Goal: Communication & Community: Answer question/provide support

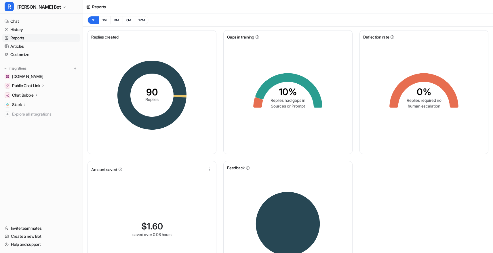
click at [32, 85] on p "Public Chat Link" at bounding box center [26, 86] width 28 height 6
click at [27, 23] on link "Chat" at bounding box center [41, 21] width 78 height 8
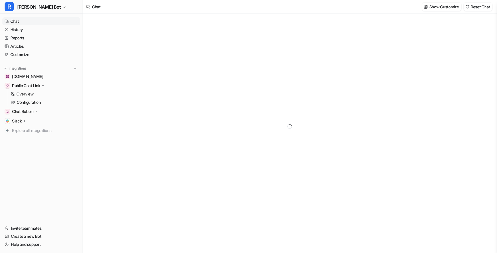
type textarea "**********"
click at [272, 131] on div at bounding box center [290, 127] width 212 height 226
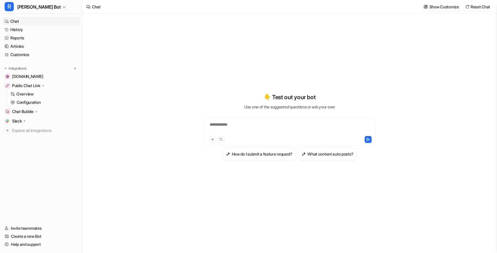
click at [261, 131] on div "**********" at bounding box center [290, 128] width 168 height 13
paste div "To enrich screen reader interactions, please activate Accessibility in Grammarl…"
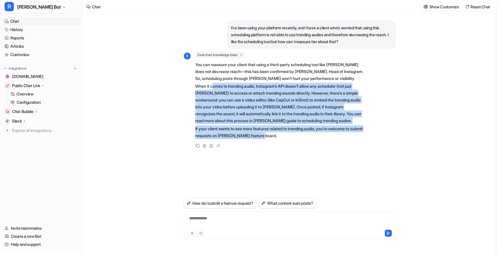
drag, startPoint x: 287, startPoint y: 140, endPoint x: 217, endPoint y: 86, distance: 88.9
click at [214, 85] on span "You can reassure your client that using a third-party scheduling tool like [PER…" at bounding box center [279, 100] width 168 height 80
click at [240, 93] on p "When it comes to trending audio, Instagram’s API doesn’t allow any scheduler (n…" at bounding box center [279, 103] width 168 height 41
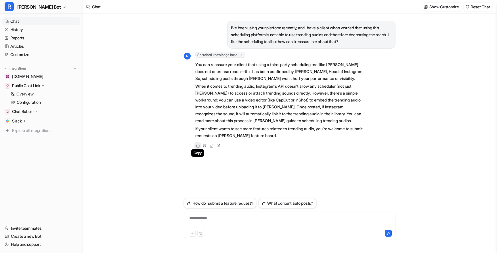
click at [195, 146] on div "Copy" at bounding box center [197, 145] width 7 height 7
click at [251, 220] on div "**********" at bounding box center [289, 222] width 209 height 13
paste div "To enrich screen reader interactions, please activate Accessibility in Grammarl…"
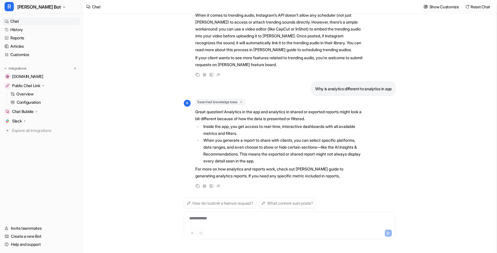
scroll to position [78, 0]
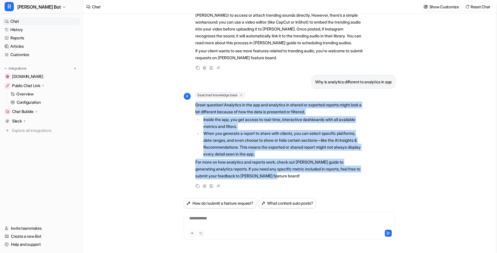
drag, startPoint x: 275, startPoint y: 175, endPoint x: 192, endPoint y: 106, distance: 108.2
click at [192, 106] on div "R Searched knowledge base search_queries : [ "analytics data difference app vs …" at bounding box center [274, 136] width 180 height 88
copy span "Great question! Analytics in the app and analytics in shared or exported report…"
click at [285, 155] on li "When you generate a report to share with clients, you can select specific platf…" at bounding box center [283, 144] width 162 height 28
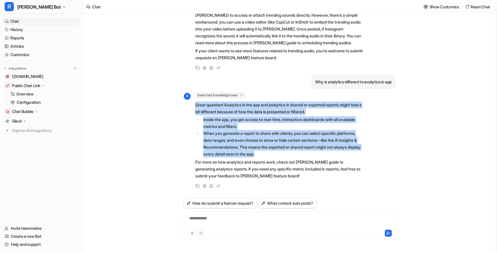
drag, startPoint x: 277, startPoint y: 155, endPoint x: 195, endPoint y: 107, distance: 95.3
click at [195, 107] on span "Great question! Analytics in the app and analytics in shared or exported report…" at bounding box center [279, 140] width 168 height 80
copy span "Great question! Analytics in the app and analytics in shared or exported report…"
